Goal: Transaction & Acquisition: Book appointment/travel/reservation

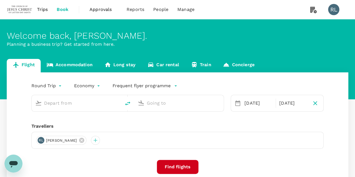
type input "Kuching Intl (KCH)"
type input "Sibu (SBW)"
type input "Kuching Intl (KCH)"
type input "Sibu (SBW)"
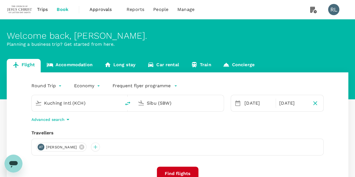
drag, startPoint x: 91, startPoint y: 105, endPoint x: 43, endPoint y: 103, distance: 48.0
click at [43, 103] on div "Kuching Intl (KCH)" at bounding box center [80, 101] width 76 height 11
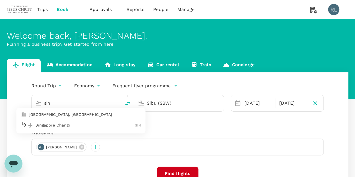
type input "Kuching Intl (KCH)"
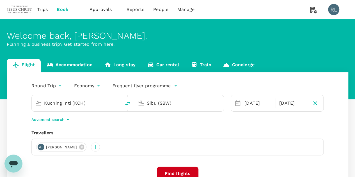
click at [185, 102] on input "Sibu (SBW)" at bounding box center [179, 103] width 65 height 9
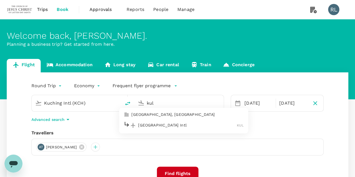
click at [164, 125] on p "Kuala Lumpur Intl" at bounding box center [187, 125] width 99 height 6
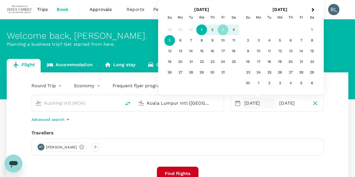
type input "Kuala Lumpur Intl (KUL)"
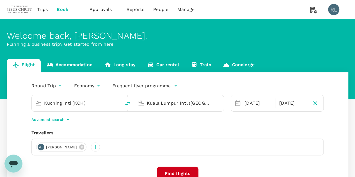
click at [267, 152] on div "AT Ang Leong Teo" at bounding box center [177, 147] width 292 height 17
click at [87, 105] on input "Kuching Intl (KCH)" at bounding box center [76, 103] width 65 height 9
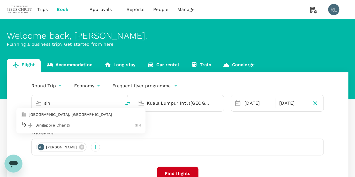
click at [70, 125] on p "Singapore Changi" at bounding box center [85, 125] width 100 height 6
type input "Singapore Changi (SIN)"
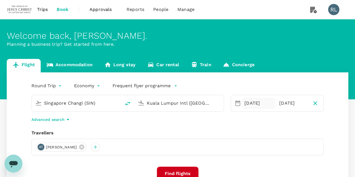
click at [247, 104] on div "03 Oct" at bounding box center [258, 103] width 32 height 11
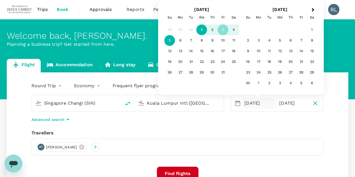
click at [201, 29] on div "1" at bounding box center [201, 30] width 11 height 11
click at [202, 28] on div "1" at bounding box center [201, 30] width 11 height 11
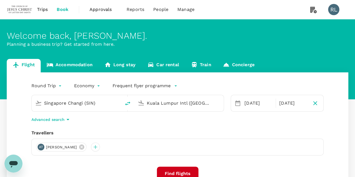
click at [181, 172] on button "Find flights" at bounding box center [178, 174] width 42 height 14
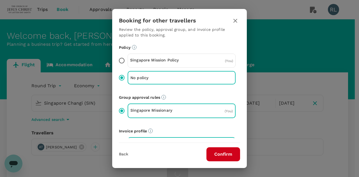
click at [220, 152] on button "Confirm" at bounding box center [223, 154] width 34 height 14
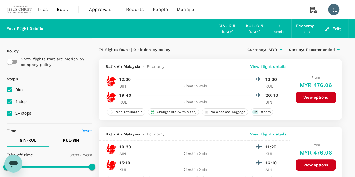
click at [317, 49] on span "Recommended" at bounding box center [319, 50] width 29 height 6
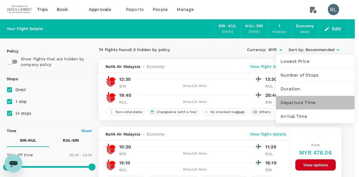
click at [302, 103] on span "Departure Time" at bounding box center [315, 102] width 70 height 7
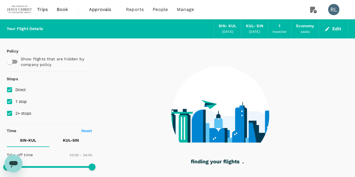
click at [10, 100] on input "1 stop" at bounding box center [10, 102] width 12 height 12
checkbox input "false"
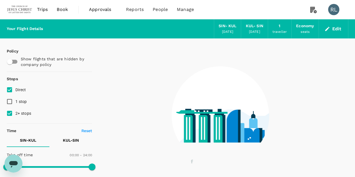
click at [11, 112] on input "2+ stops" at bounding box center [10, 113] width 12 height 12
checkbox input "false"
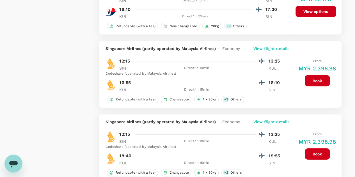
scroll to position [929, 0]
